Goal: Task Accomplishment & Management: Use online tool/utility

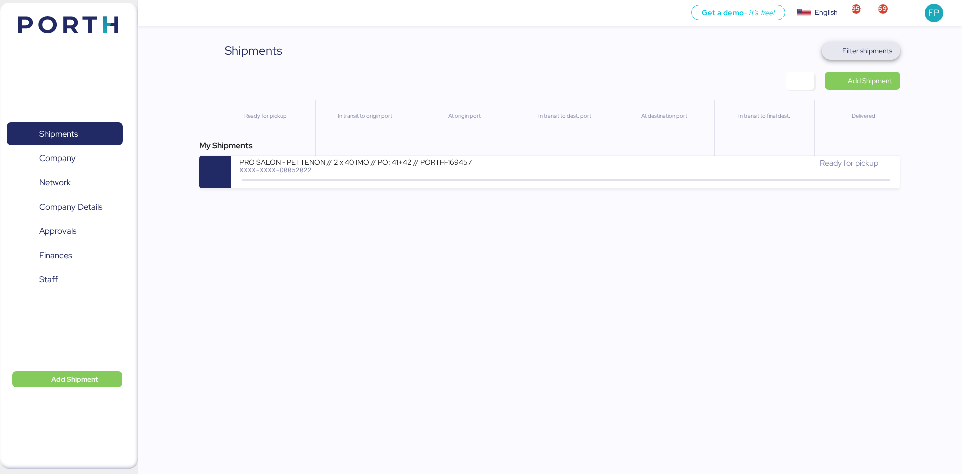
click at [856, 43] on span "Filter shipments" at bounding box center [861, 51] width 79 height 18
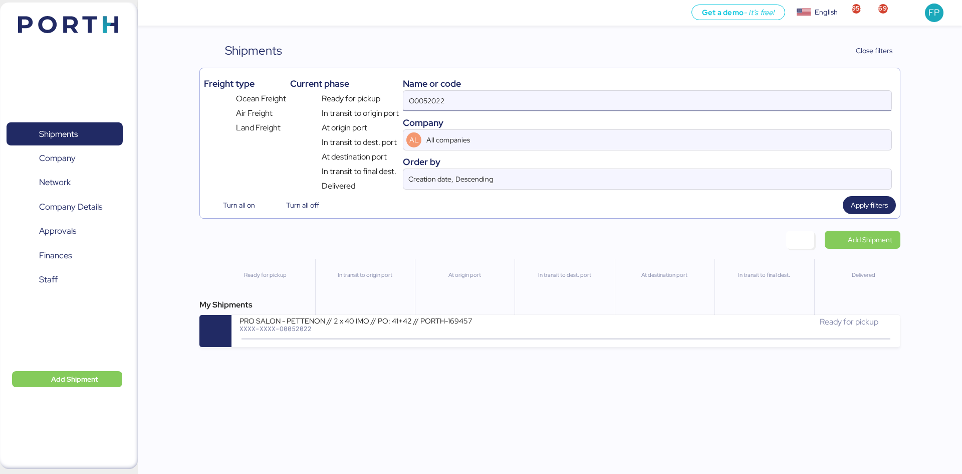
click at [446, 97] on input "O0052022" at bounding box center [647, 101] width 488 height 20
paste input "202"
type input "O0052202"
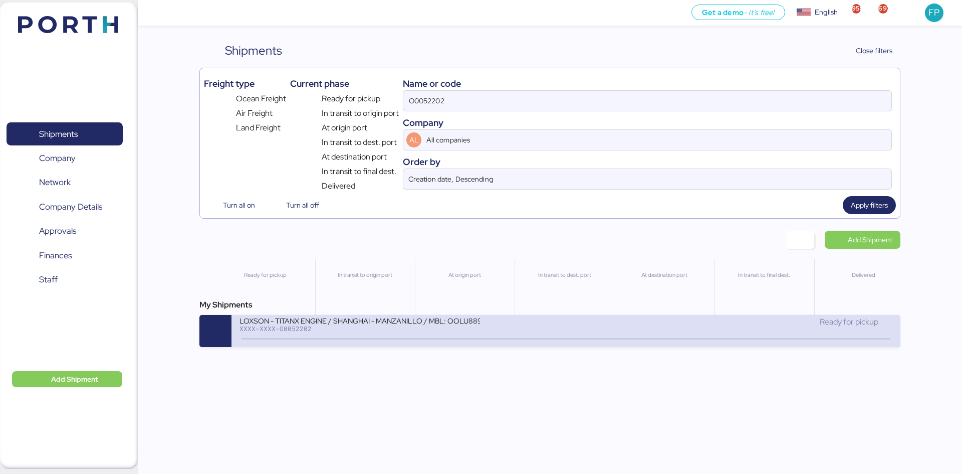
click at [458, 333] on div "LOXSON - TITANX ENGINE / SHANGHAI - MANZANILLO / MBL: OOLU8899644250 - HBL: SZM…" at bounding box center [403, 327] width 326 height 22
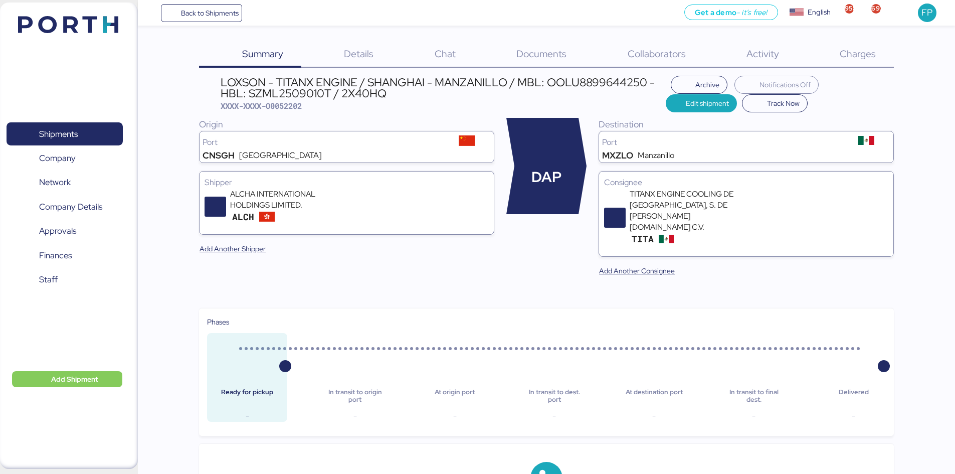
click at [873, 59] on span "Charges" at bounding box center [857, 53] width 36 height 13
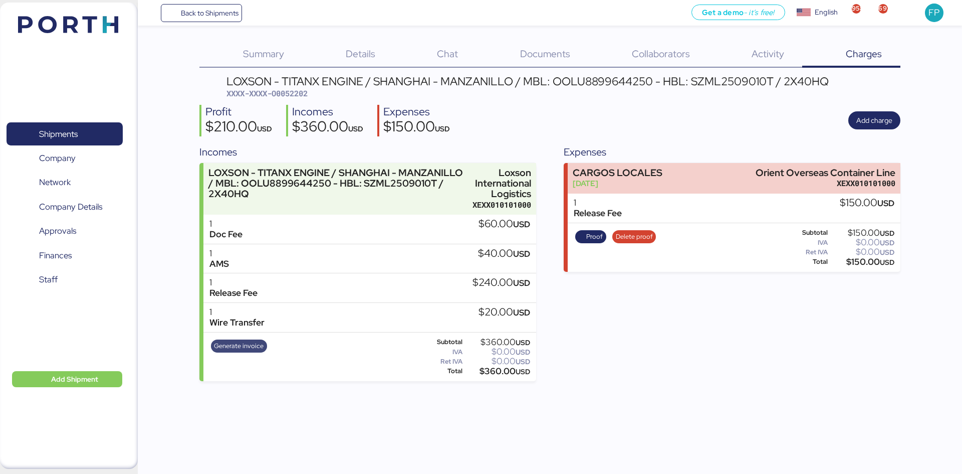
click at [252, 350] on span "Generate invoice" at bounding box center [239, 345] width 50 height 11
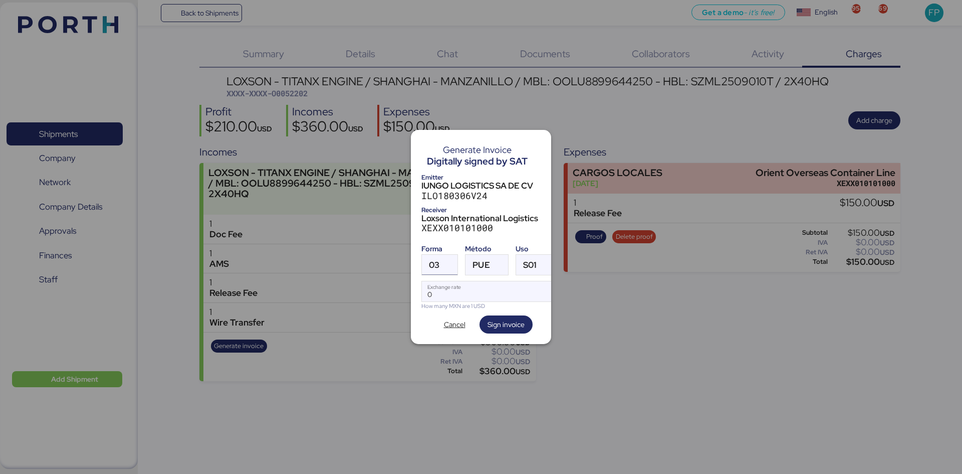
click at [445, 257] on div at bounding box center [448, 265] width 18 height 20
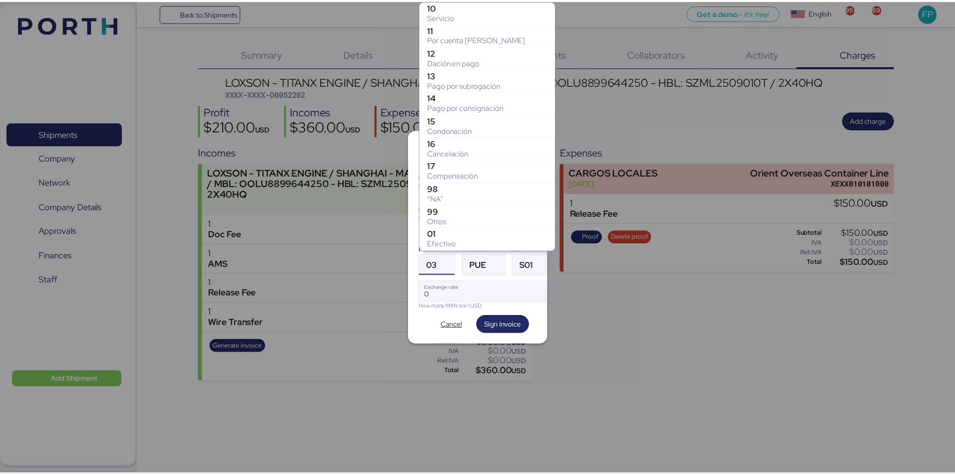
scroll to position [181, 0]
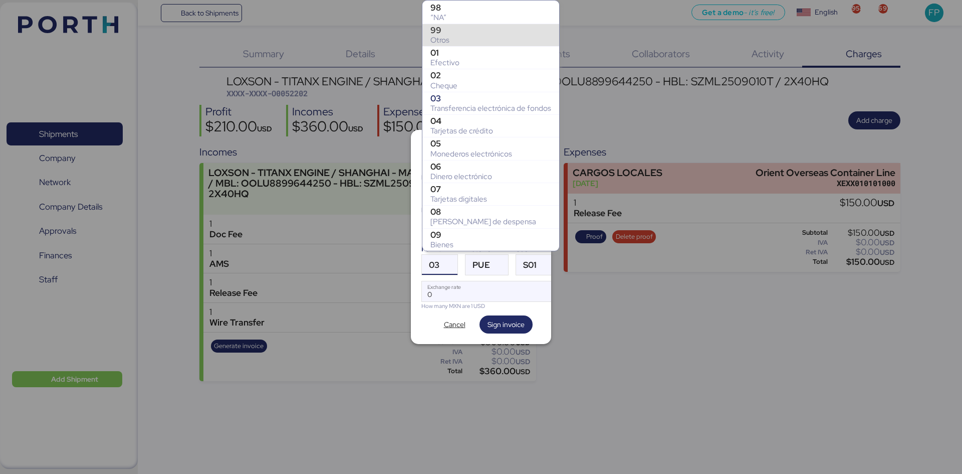
click at [444, 38] on div "Otros" at bounding box center [490, 40] width 121 height 10
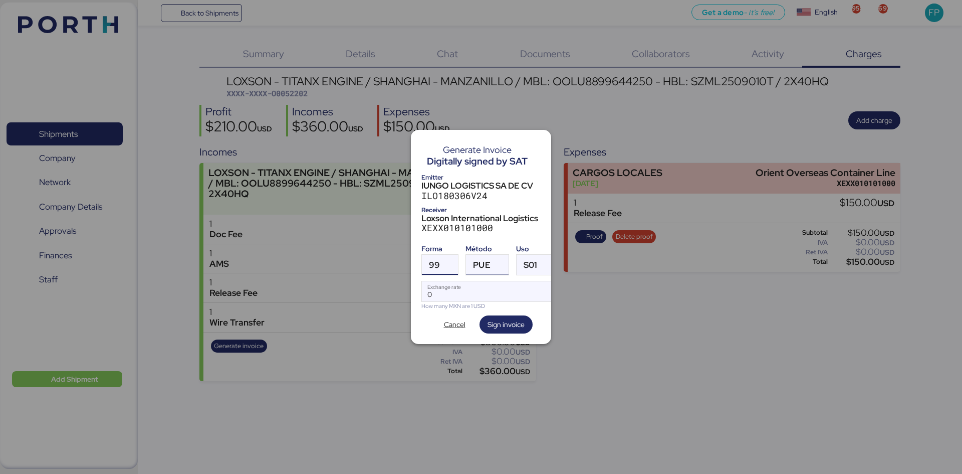
click at [485, 262] on span "PUE" at bounding box center [481, 265] width 17 height 9
click at [495, 298] on div "PPD" at bounding box center [528, 300] width 108 height 10
click at [483, 283] on input "Exchange rate" at bounding box center [488, 291] width 133 height 20
type input "0"
click at [499, 275] on div "Forma 99 Método PPD Uso S01 Exchange rate How many MXN are 1 USD" at bounding box center [480, 275] width 119 height 70
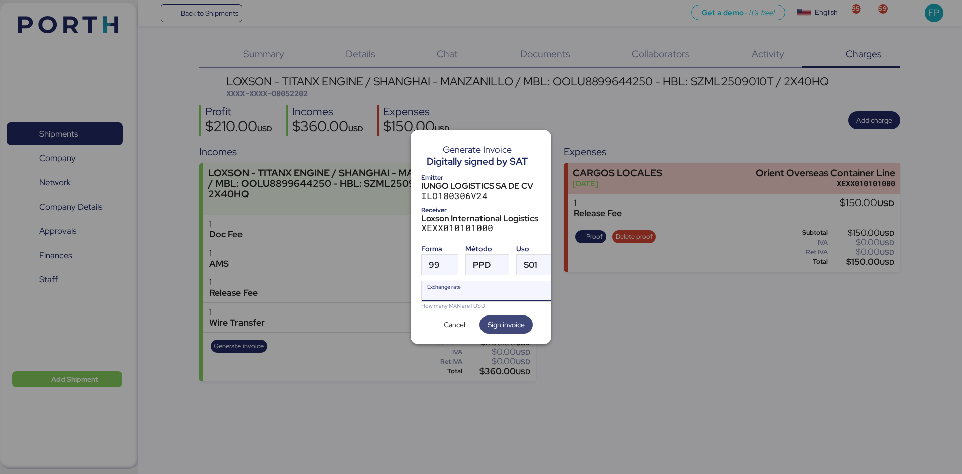
paste input "18.3147"
type input "18.3147"
click at [513, 318] on span "Sign invoice" at bounding box center [506, 324] width 37 height 12
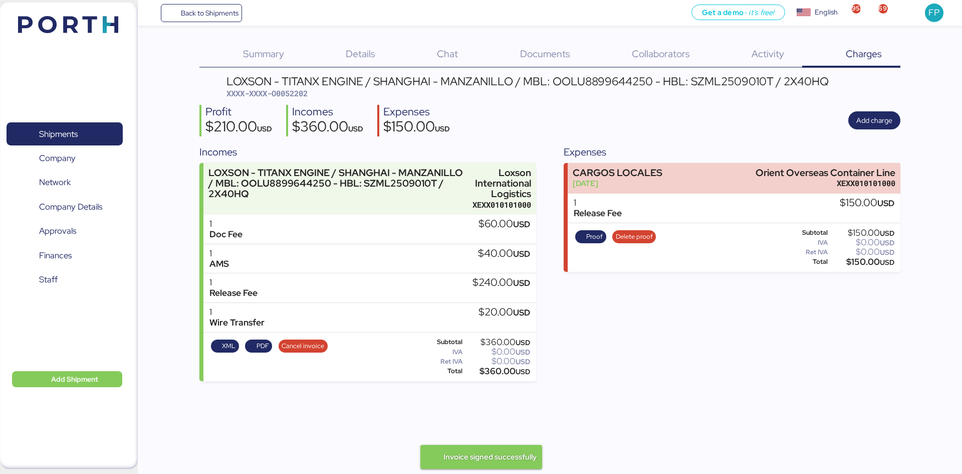
click at [300, 95] on span "XXXX-XXXX-O0052202" at bounding box center [266, 93] width 81 height 10
copy span "O0052202"
click at [287, 96] on span "XXXX-XXXX-O0052202" at bounding box center [266, 93] width 81 height 10
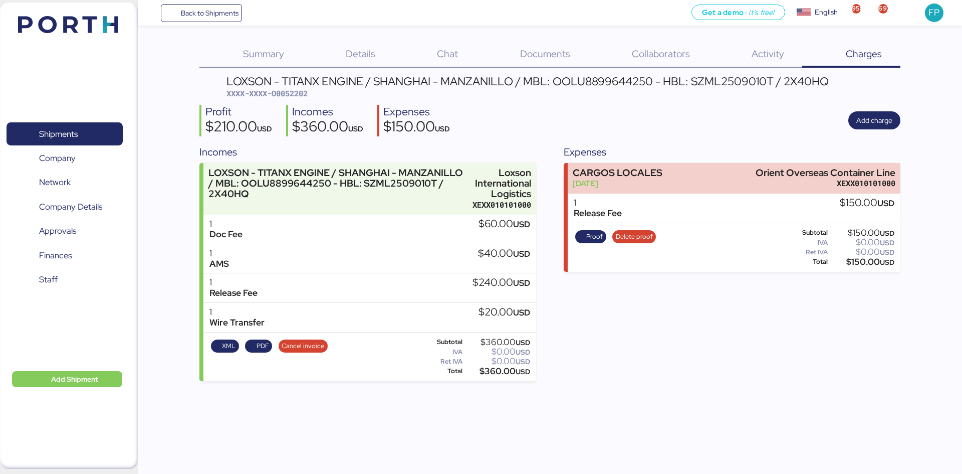
click at [502, 372] on div "$360.00 USD" at bounding box center [497, 371] width 66 height 8
copy div "360.00"
click at [591, 82] on div "LOXSON - TITANX ENGINE / SHANGHAI - MANZANILLO / MBL: OOLU8899644250 - HBL: SZM…" at bounding box center [527, 81] width 602 height 11
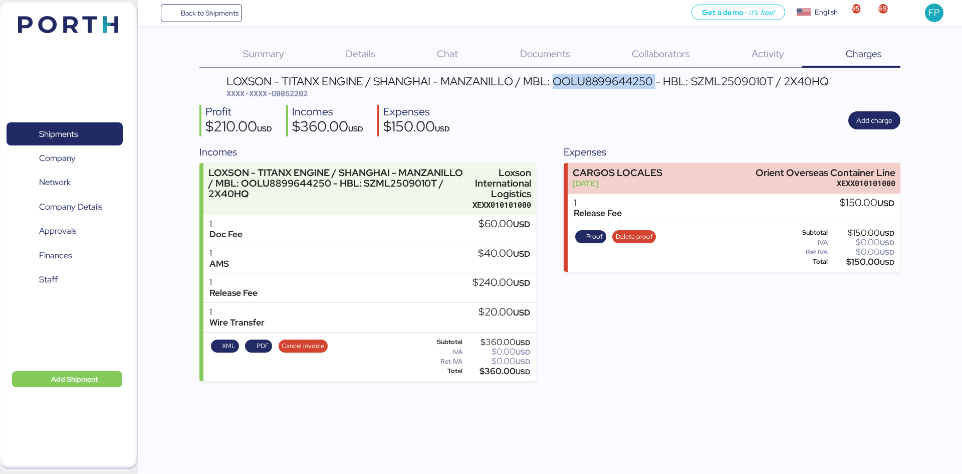
copy div "OOLU8899644250"
click at [546, 125] on div "Profit $210.00 USD Incomes $360.00 USD Expenses $150.00 USD Add charge" at bounding box center [549, 121] width 701 height 32
click at [286, 100] on div "LOXSON - TITANX ENGINE / SHANGHAI - MANZANILLO / MBL: OOLU8899644250 - HBL: SZM…" at bounding box center [549, 228] width 701 height 305
drag, startPoint x: 66, startPoint y: 124, endPoint x: 72, endPoint y: 126, distance: 6.7
click at [66, 127] on span "Shipments" at bounding box center [65, 134] width 108 height 15
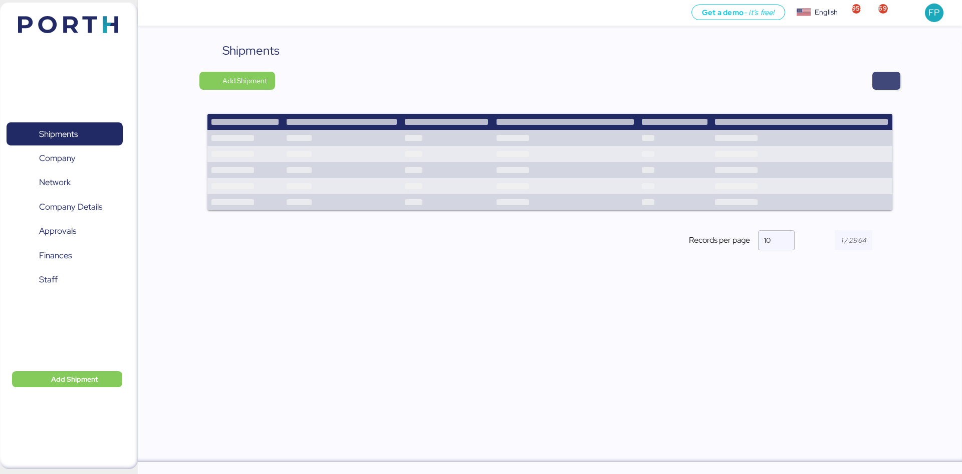
click at [888, 82] on span "button" at bounding box center [886, 81] width 12 height 14
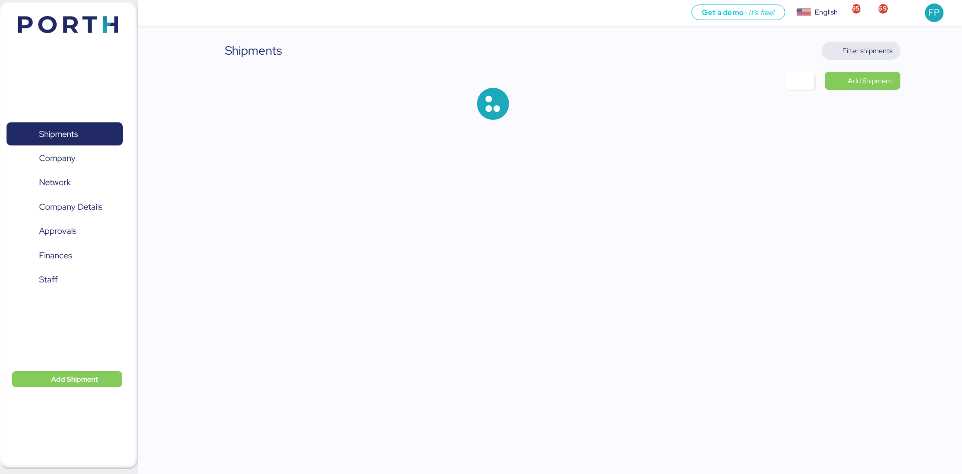
click at [881, 53] on span "Filter shipments" at bounding box center [867, 51] width 50 height 12
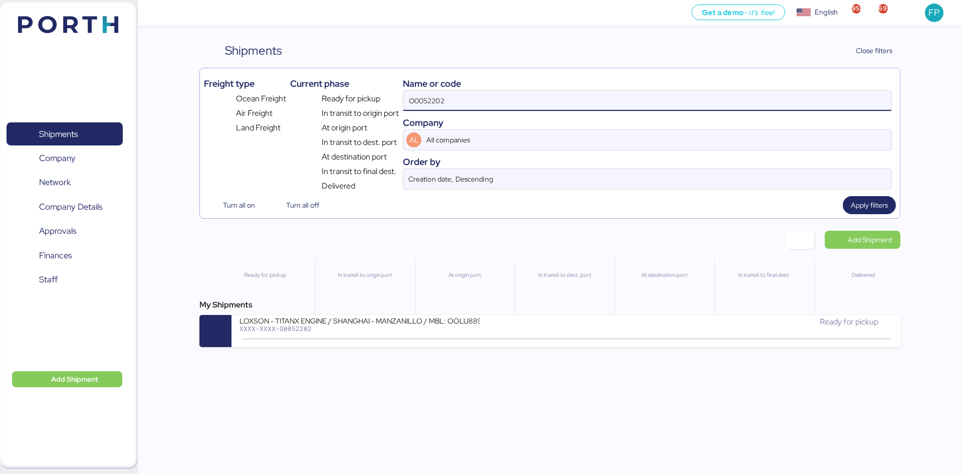
click at [426, 105] on input "O0052202" at bounding box center [647, 101] width 488 height 20
paste input "090"
type input "O0052090"
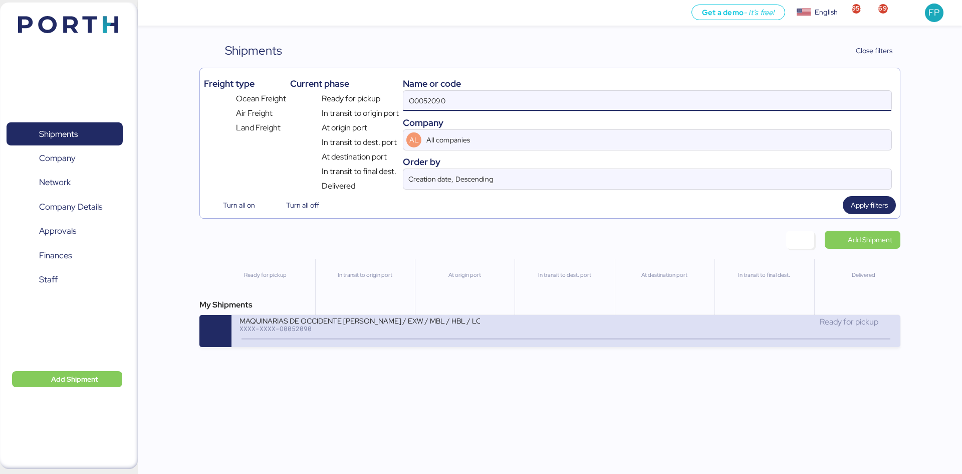
click at [388, 342] on div "MAQUINARIAS DE OCCIDENTE [PERSON_NAME] / EXW / MBL / HBL / LCL XXXX-XXXX-O00520…" at bounding box center [565, 331] width 668 height 32
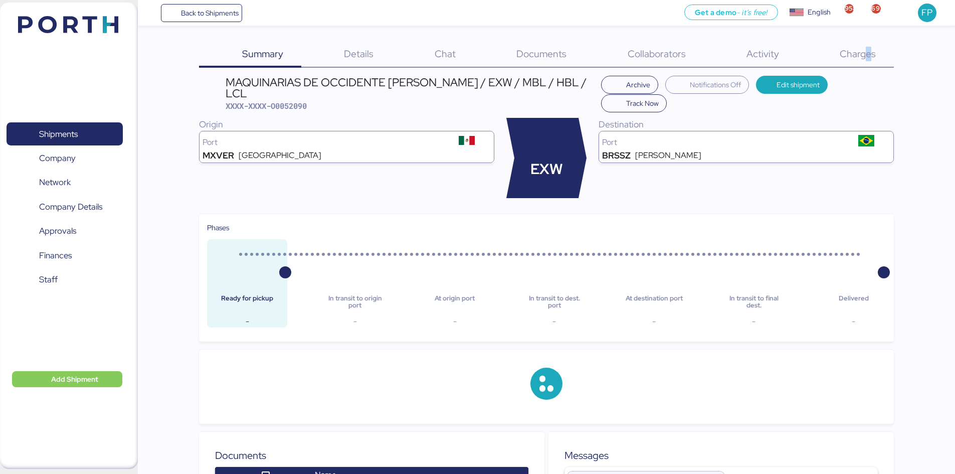
click at [868, 58] on span "Charges" at bounding box center [857, 53] width 36 height 13
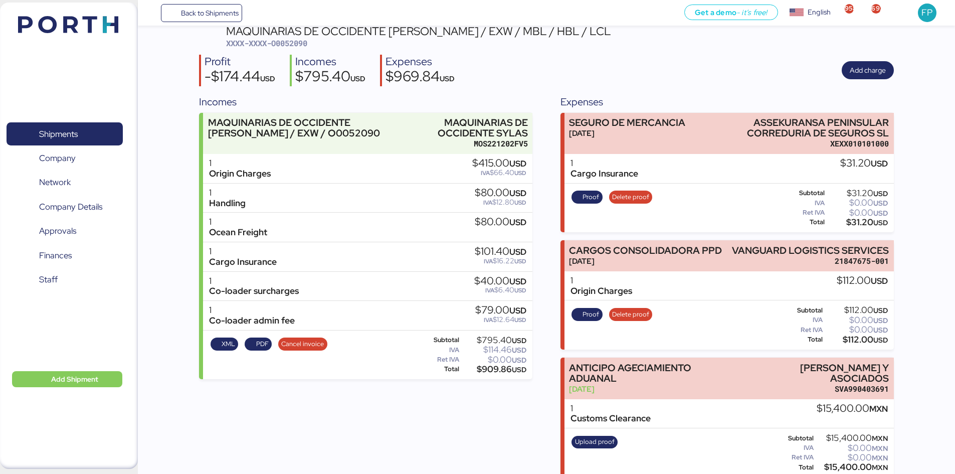
scroll to position [62, 0]
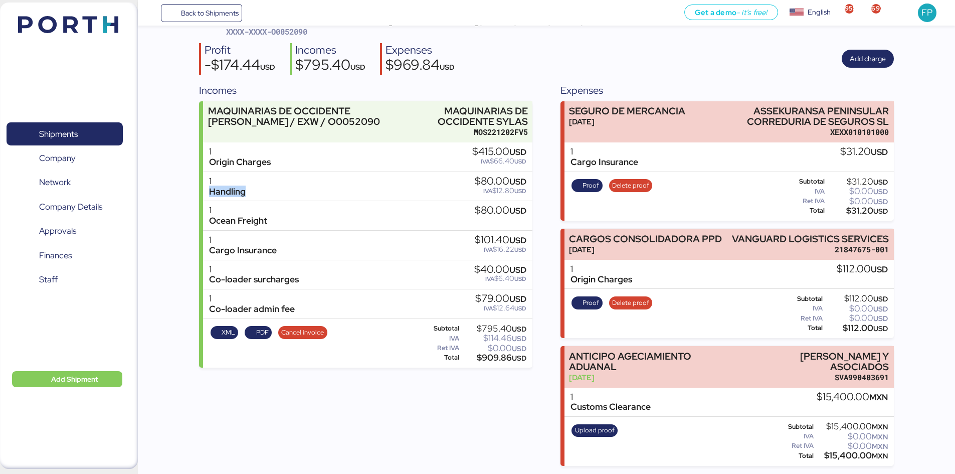
drag, startPoint x: 209, startPoint y: 194, endPoint x: 258, endPoint y: 193, distance: 48.6
click at [259, 194] on div "1 Handling $80.00 USD IVA $12.80 USD" at bounding box center [367, 187] width 329 height 30
drag, startPoint x: 207, startPoint y: 216, endPoint x: 419, endPoint y: 240, distance: 213.3
click at [273, 224] on div "1 Ocean Freight $80.00 USD" at bounding box center [367, 216] width 329 height 30
drag, startPoint x: 235, startPoint y: 250, endPoint x: 286, endPoint y: 250, distance: 51.1
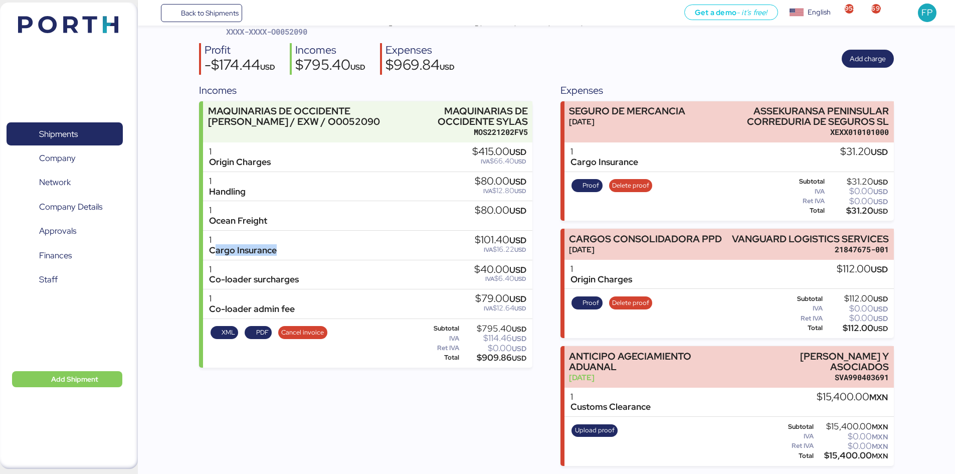
click at [286, 250] on div "1 Cargo Insurance $101.40 USD IVA $16.22 USD" at bounding box center [367, 245] width 329 height 30
drag, startPoint x: 306, startPoint y: 279, endPoint x: 208, endPoint y: 276, distance: 97.7
click at [208, 276] on div "1 Co-loader surcharges $40.00 USD IVA $6.40 USD" at bounding box center [367, 275] width 329 height 30
drag, startPoint x: 571, startPoint y: 404, endPoint x: 647, endPoint y: 404, distance: 75.7
click at [647, 404] on div "Customs Clearance" at bounding box center [610, 406] width 80 height 11
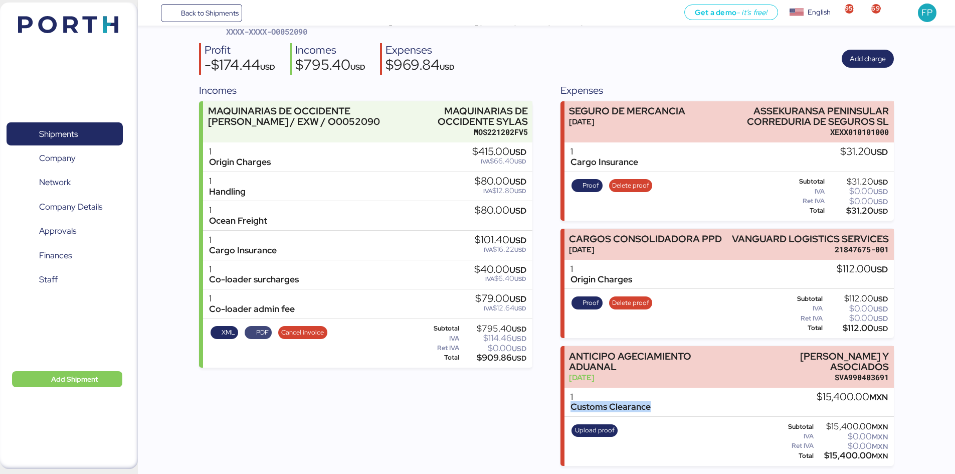
click at [267, 332] on span "PDF" at bounding box center [262, 332] width 13 height 11
click at [283, 33] on span "XXXX-XXXX-O0052090" at bounding box center [266, 32] width 81 height 10
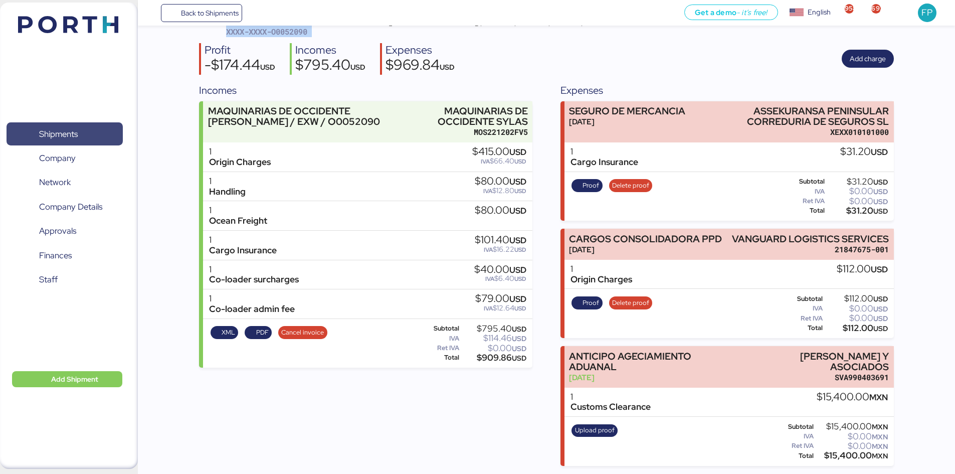
click at [93, 129] on span "Shipments" at bounding box center [65, 134] width 108 height 15
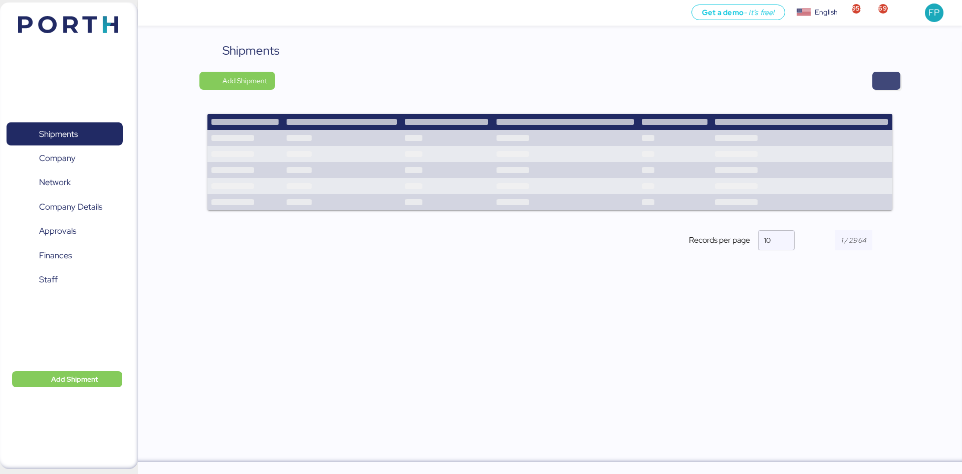
click at [890, 77] on span "button" at bounding box center [886, 81] width 12 height 14
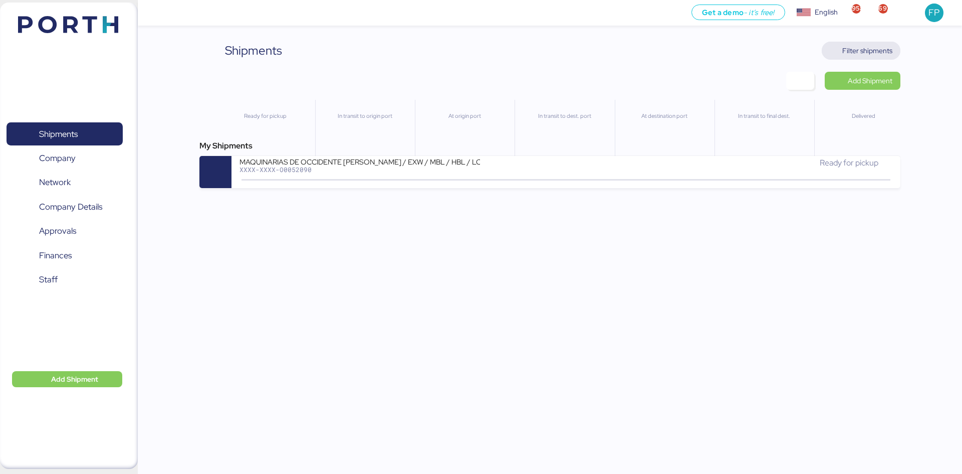
click at [879, 55] on span "Filter shipments" at bounding box center [867, 51] width 50 height 12
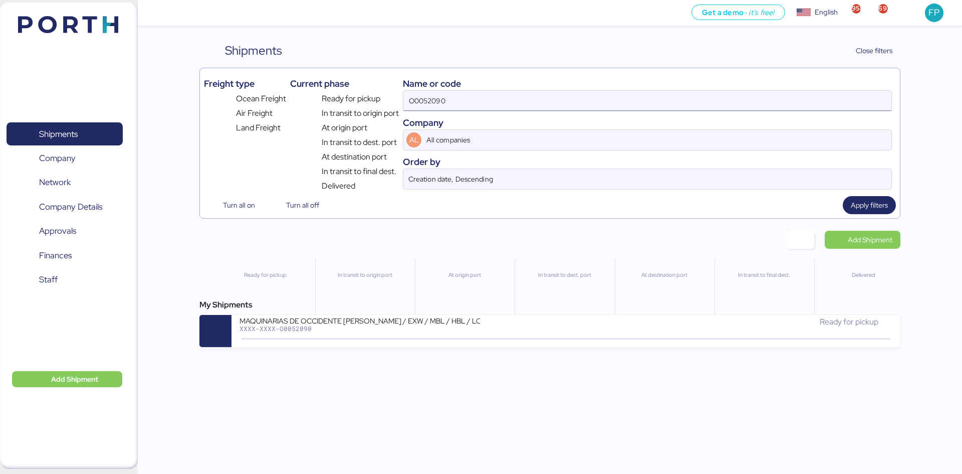
click at [426, 101] on input "O0052090" at bounding box center [647, 101] width 488 height 20
paste input "1937"
type input "O0051937"
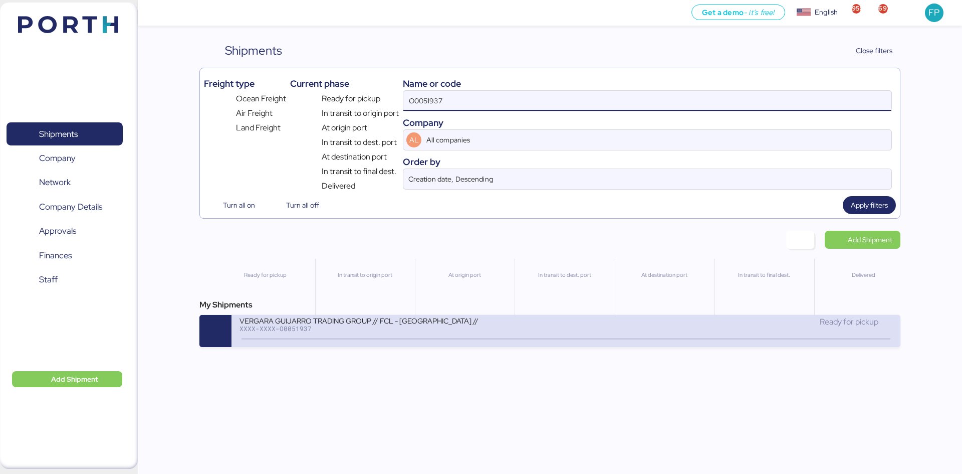
click at [427, 335] on div "VERGARA GUIJARRO TRADING GROUP // FCL - [GEOGRAPHIC_DATA] // SUPERLITE JOINTING…" at bounding box center [403, 327] width 326 height 22
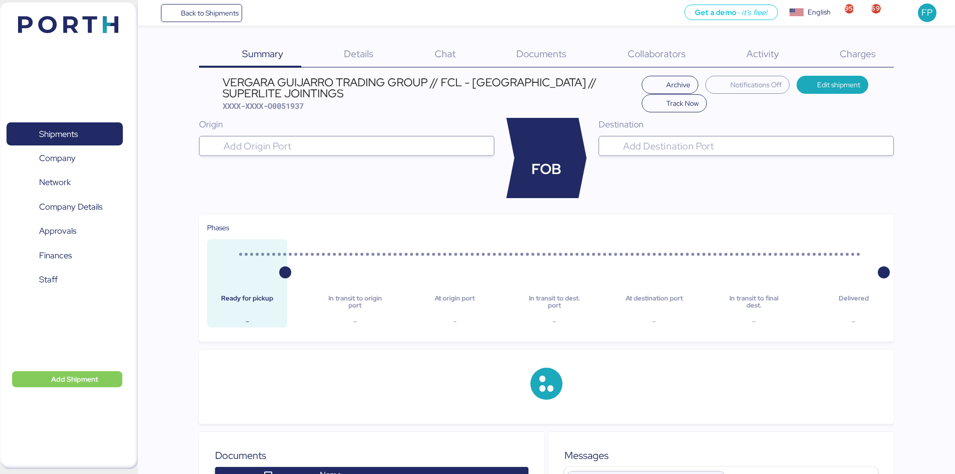
click at [879, 56] on div "Charges 0" at bounding box center [844, 55] width 97 height 26
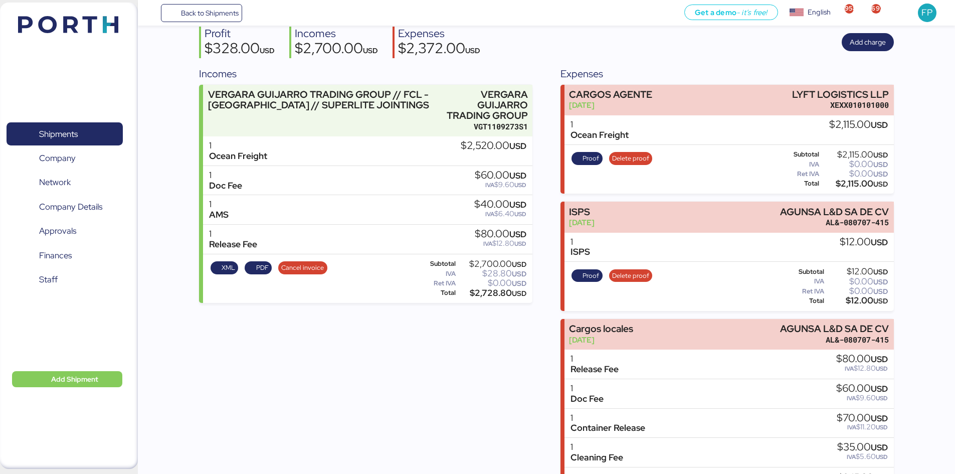
scroll to position [28, 0]
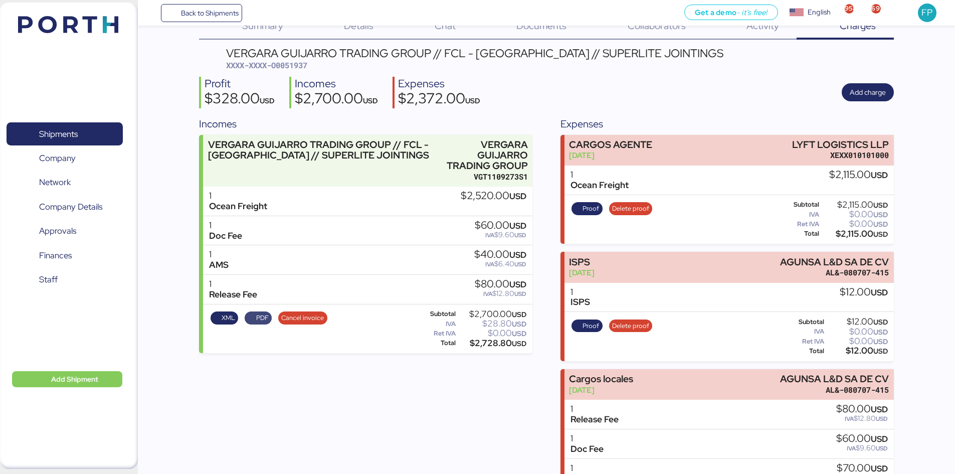
click at [261, 312] on span "PDF" at bounding box center [262, 317] width 13 height 11
click at [289, 58] on div "VERGARA GUIJARRO TRADING GROUP // FCL - [GEOGRAPHIC_DATA] // SUPERLITE JOINTINGS" at bounding box center [474, 53] width 497 height 11
click at [294, 64] on span "XXXX-XXXX-O0051937" at bounding box center [266, 65] width 81 height 10
copy span "O0051937"
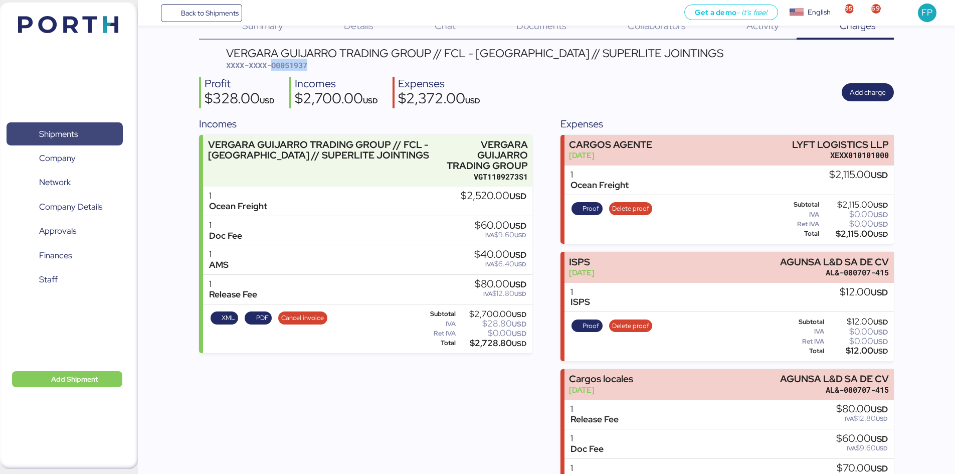
click at [61, 135] on span "Shipments" at bounding box center [58, 134] width 39 height 15
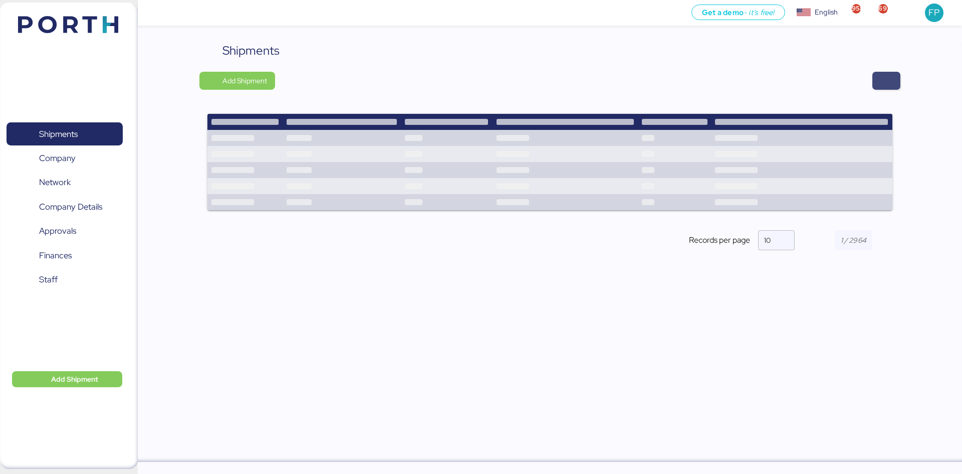
click at [892, 81] on span "button" at bounding box center [886, 81] width 28 height 18
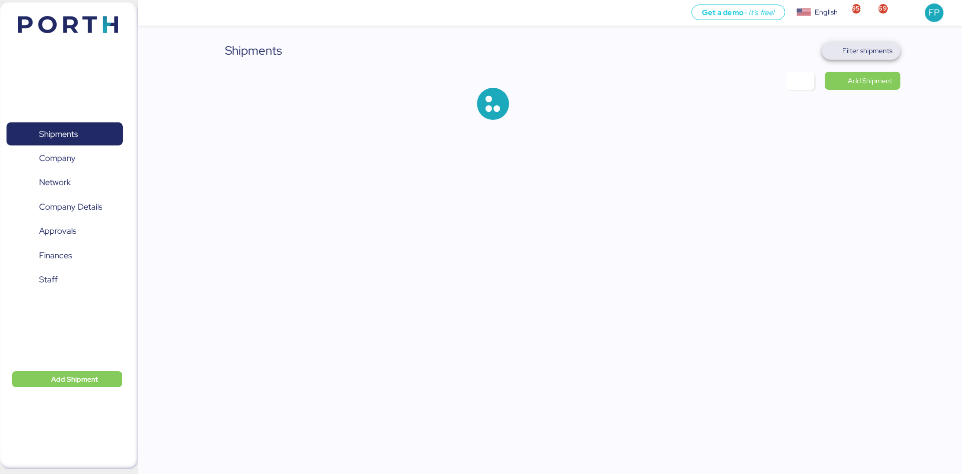
click at [860, 57] on span "Filter shipments" at bounding box center [861, 51] width 63 height 14
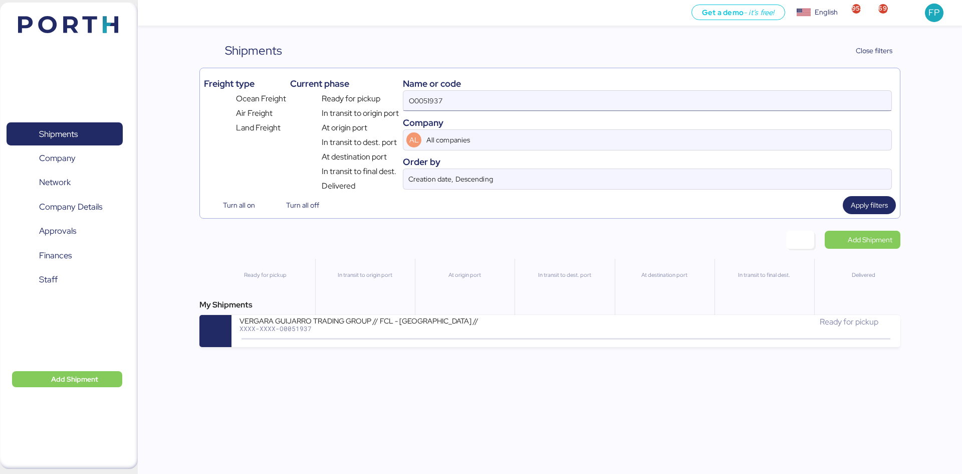
click at [424, 98] on input "O0051937" at bounding box center [647, 101] width 488 height 20
paste input "25"
type input "O0051925"
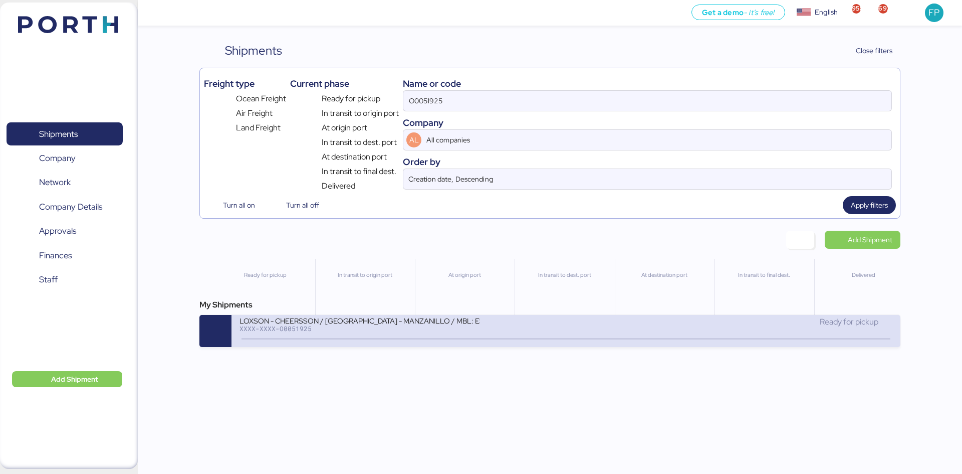
click at [477, 324] on div "LOXSON - CHEERSSON / [GEOGRAPHIC_DATA] - MANZANILLO / MBL: ESLCHNSHG039932A - H…" at bounding box center [360, 320] width 241 height 9
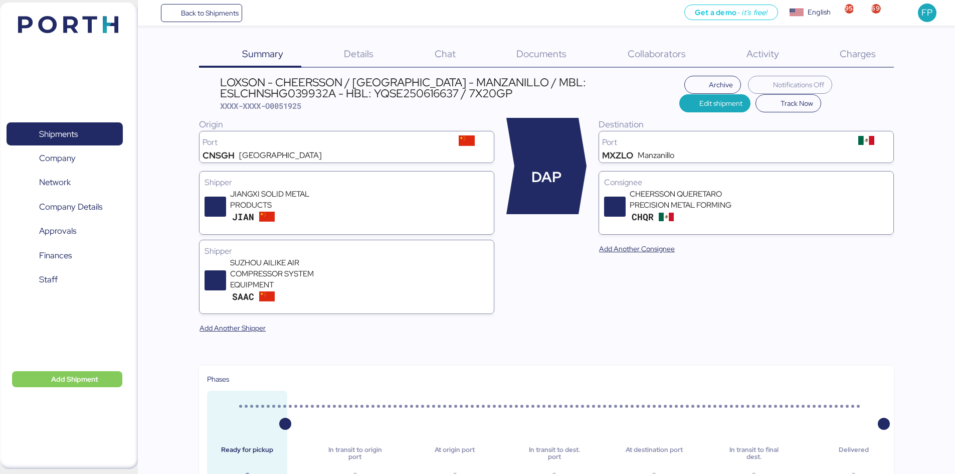
click at [857, 63] on div "Charges 0" at bounding box center [844, 55] width 97 height 26
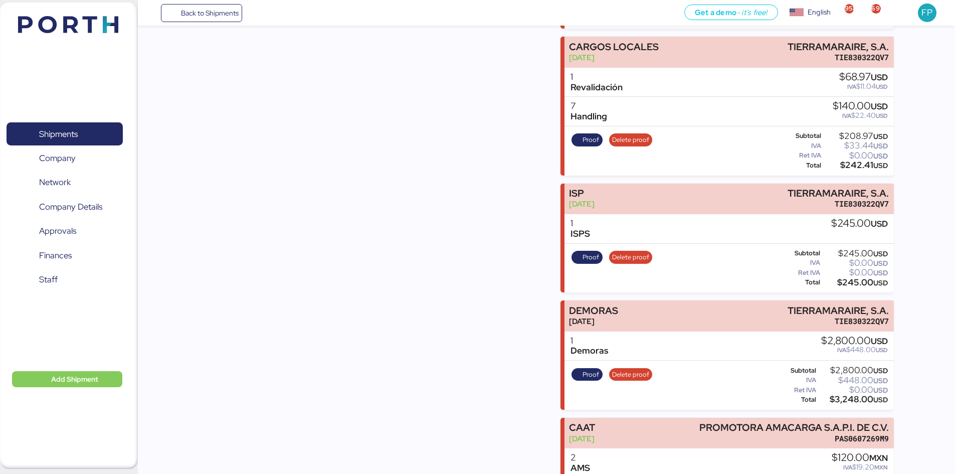
scroll to position [697, 0]
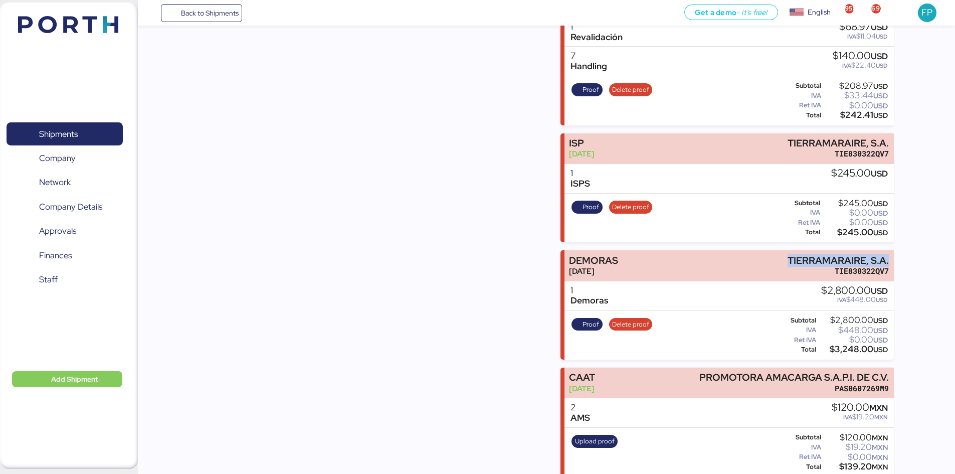
drag, startPoint x: 786, startPoint y: 247, endPoint x: 908, endPoint y: 242, distance: 122.4
copy div "TIERRAMARAIRE, S.A."
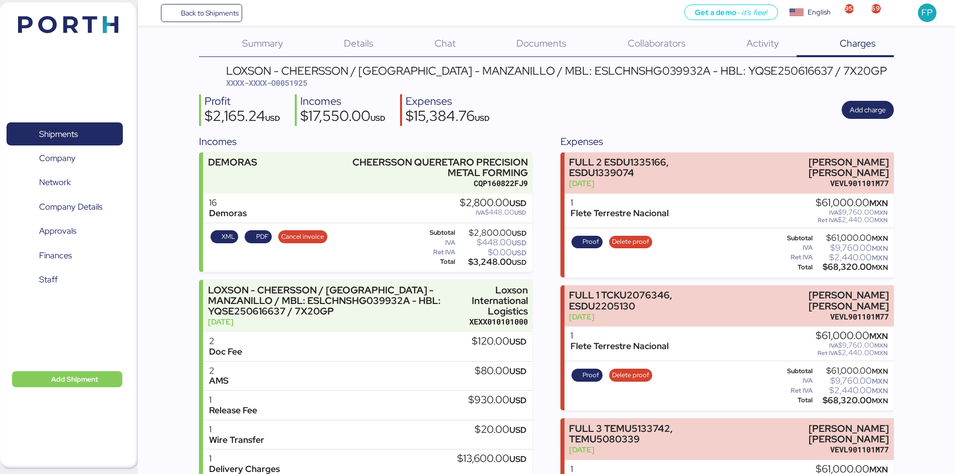
scroll to position [0, 0]
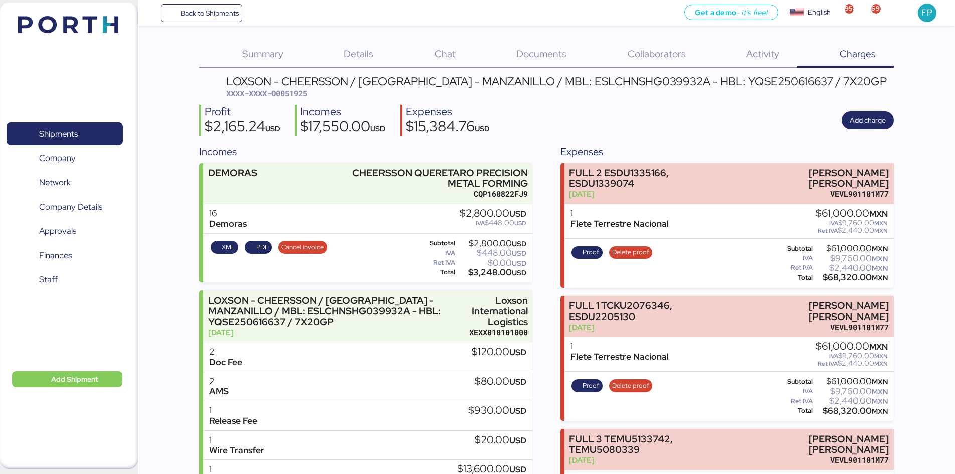
click at [570, 80] on div "LOXSON - CHEERSSON / [GEOGRAPHIC_DATA] - MANZANILLO / MBL: ESLCHNSHG039932A - H…" at bounding box center [556, 81] width 660 height 11
copy div "ESLCHNSHG039932A"
